Goal: Task Accomplishment & Management: Manage account settings

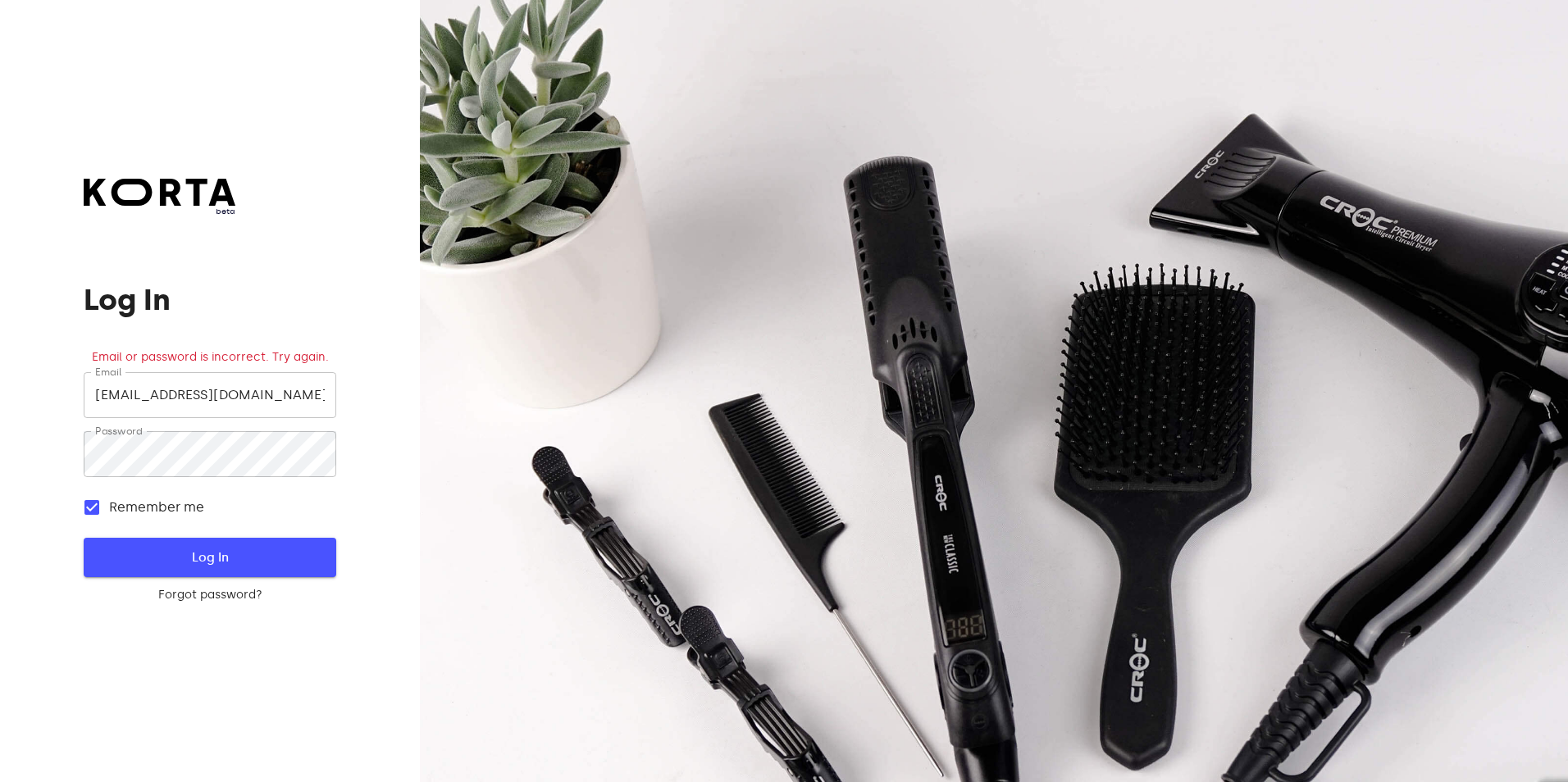
click at [280, 547] on span "Log In" at bounding box center [209, 557] width 200 height 22
click at [93, 399] on input "[EMAIL_ADDRESS][DOMAIN_NAME]" at bounding box center [209, 395] width 252 height 46
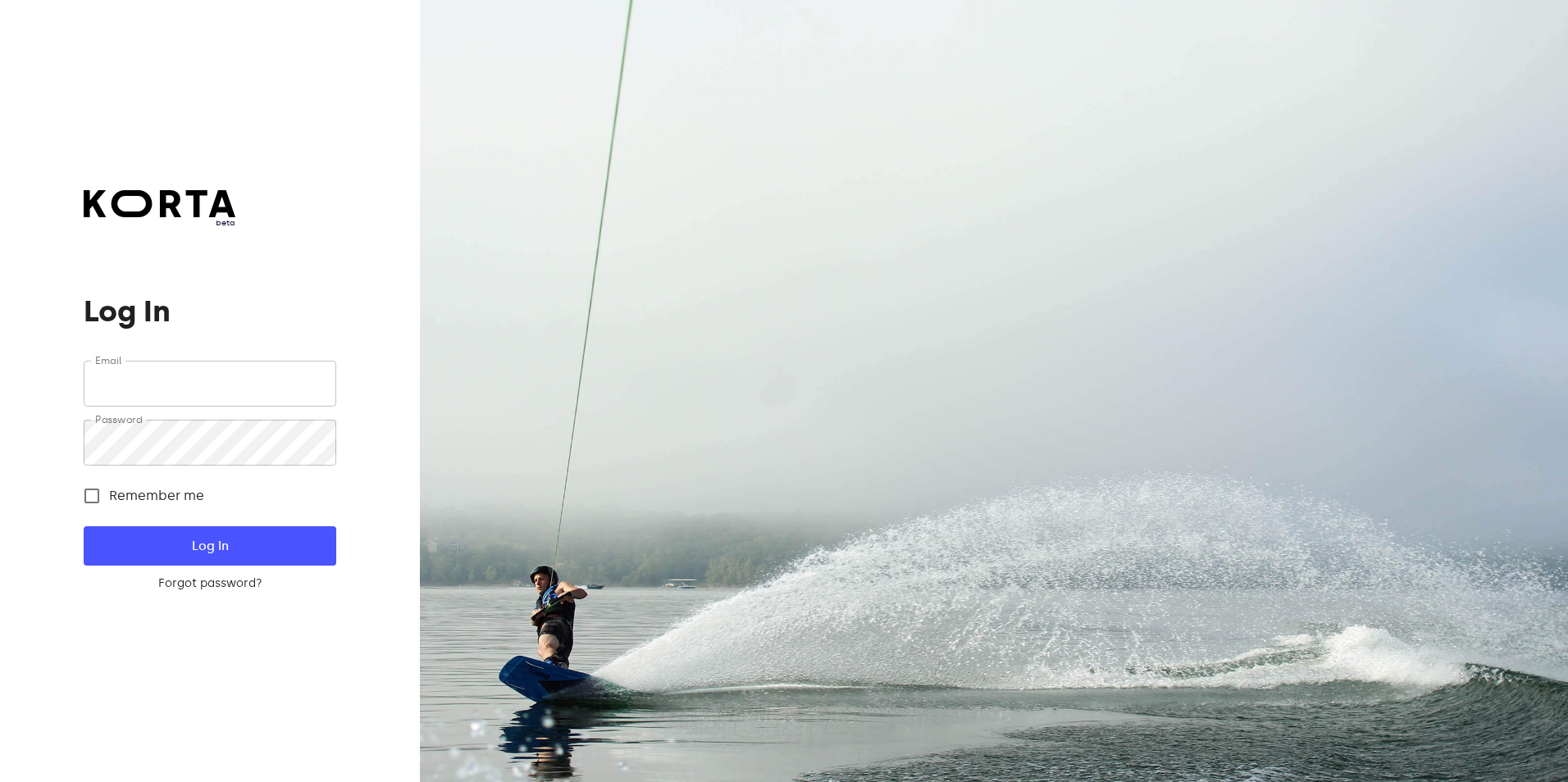
type input "[EMAIL_ADDRESS][DOMAIN_NAME]"
click at [92, 498] on input "Remember me" at bounding box center [92, 496] width 34 height 34
checkbox input "true"
click at [199, 543] on span "Log In" at bounding box center [209, 547] width 200 height 22
